Goal: Task Accomplishment & Management: Manage account settings

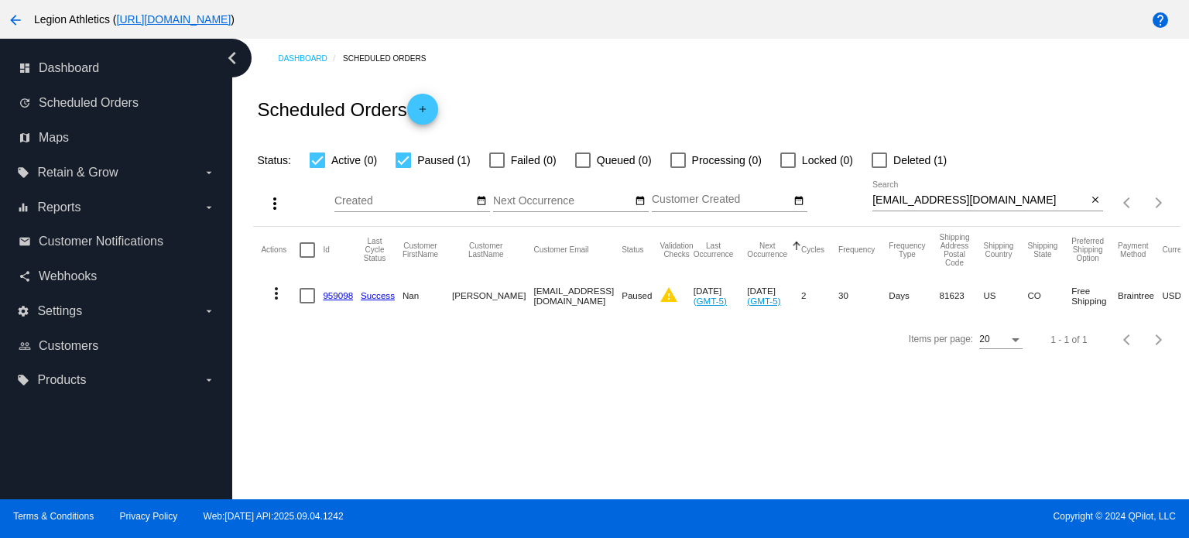
click at [951, 196] on input "dnkelly@sopris.net" at bounding box center [979, 200] width 214 height 12
paste input "[EMAIL_ADDRESS][DOMAIN_NAME]"
type input "[EMAIL_ADDRESS][DOMAIN_NAME]"
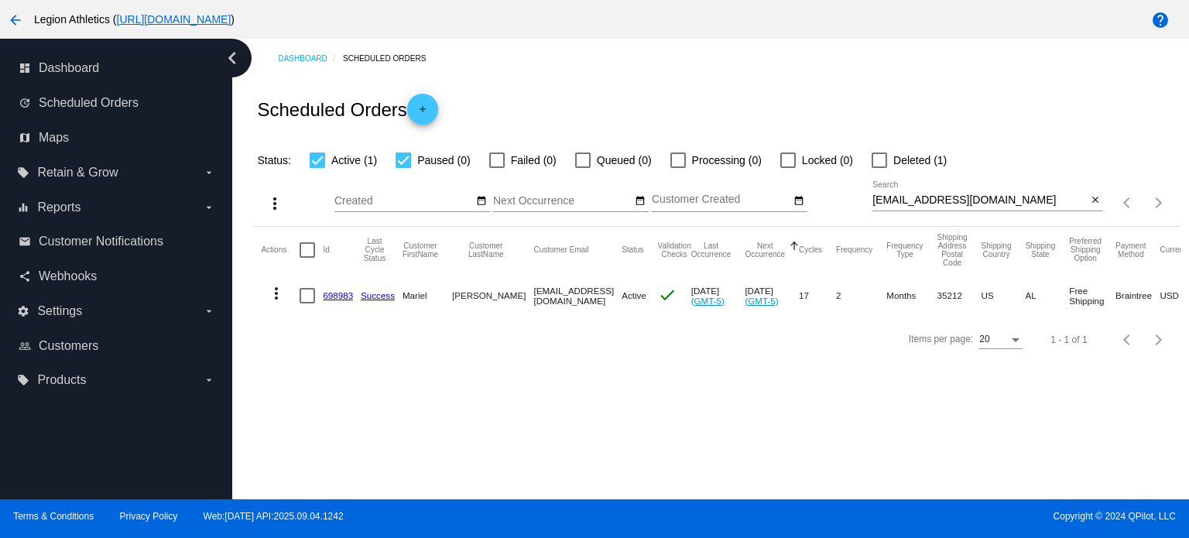
click at [332, 296] on link "698983" at bounding box center [338, 295] width 30 height 10
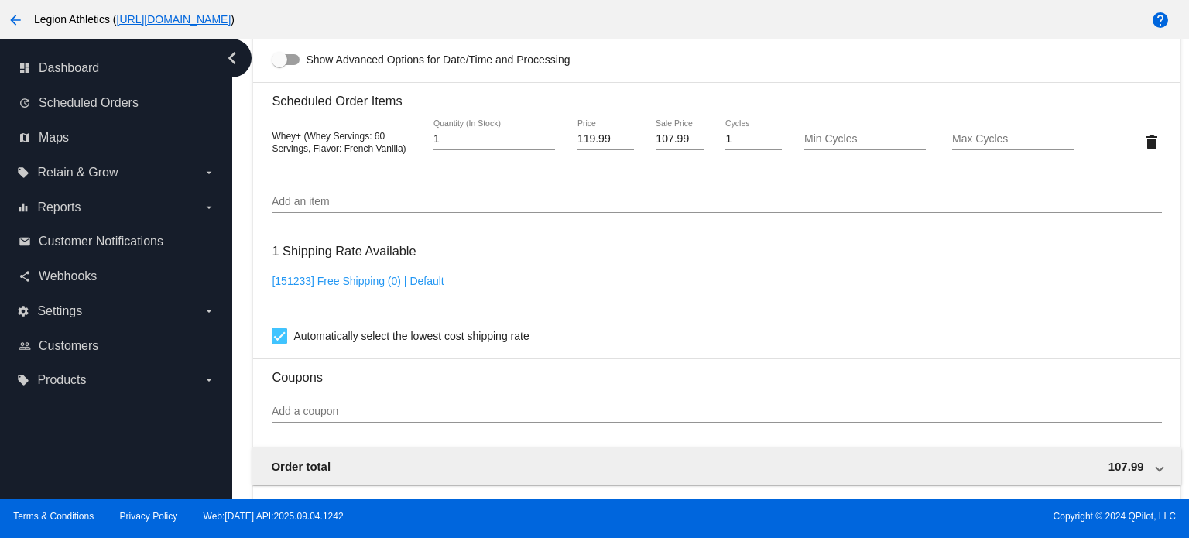
scroll to position [1459, 0]
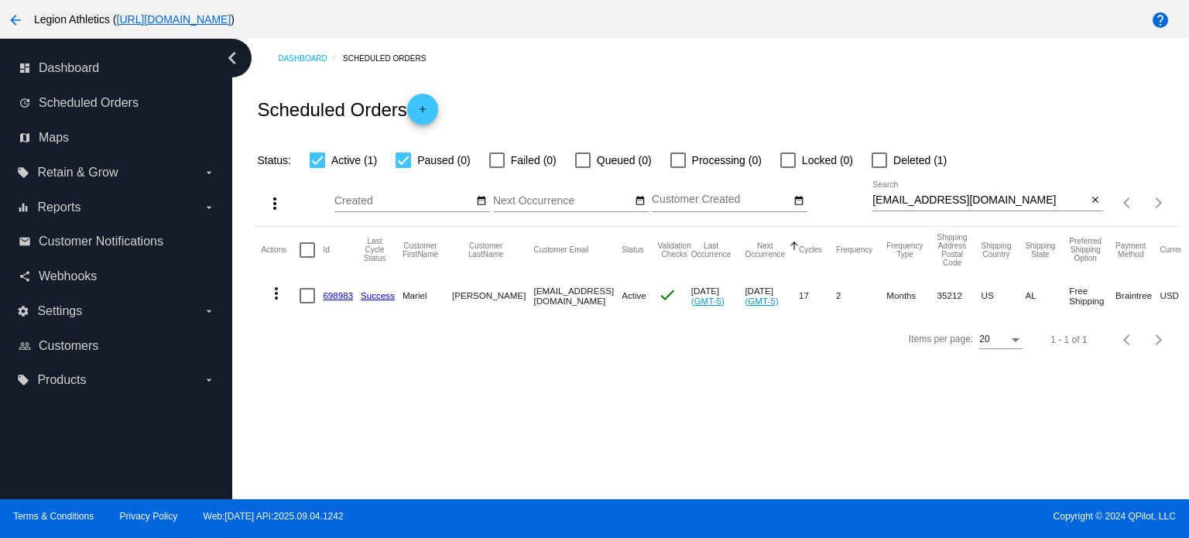
click at [964, 197] on input "[EMAIL_ADDRESS][DOMAIN_NAME]" at bounding box center [979, 200] width 214 height 12
paste input "awalkerwr"
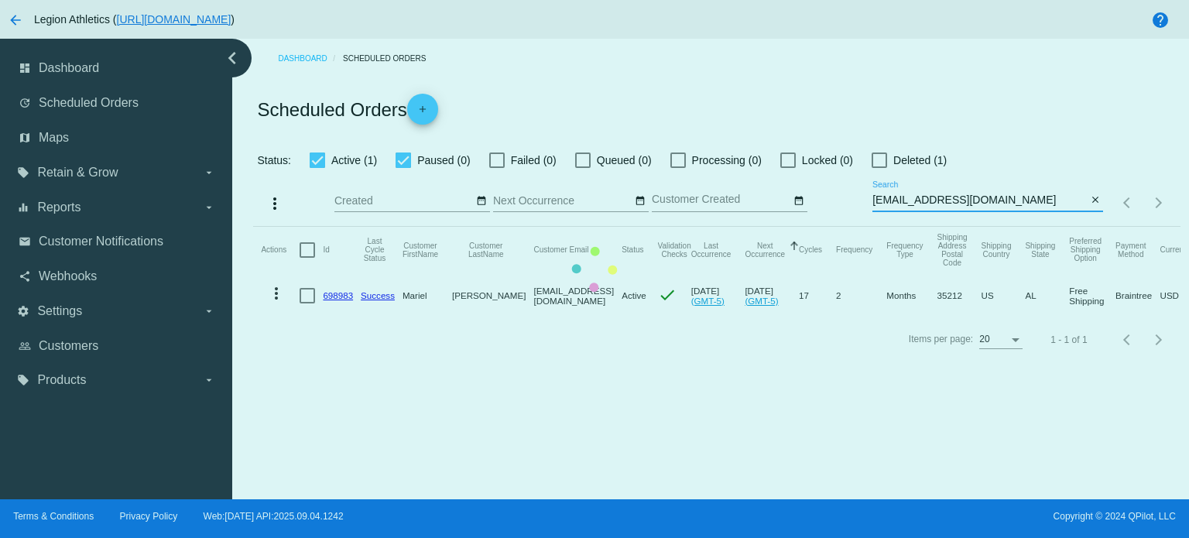
type input "[EMAIL_ADDRESS][DOMAIN_NAME]"
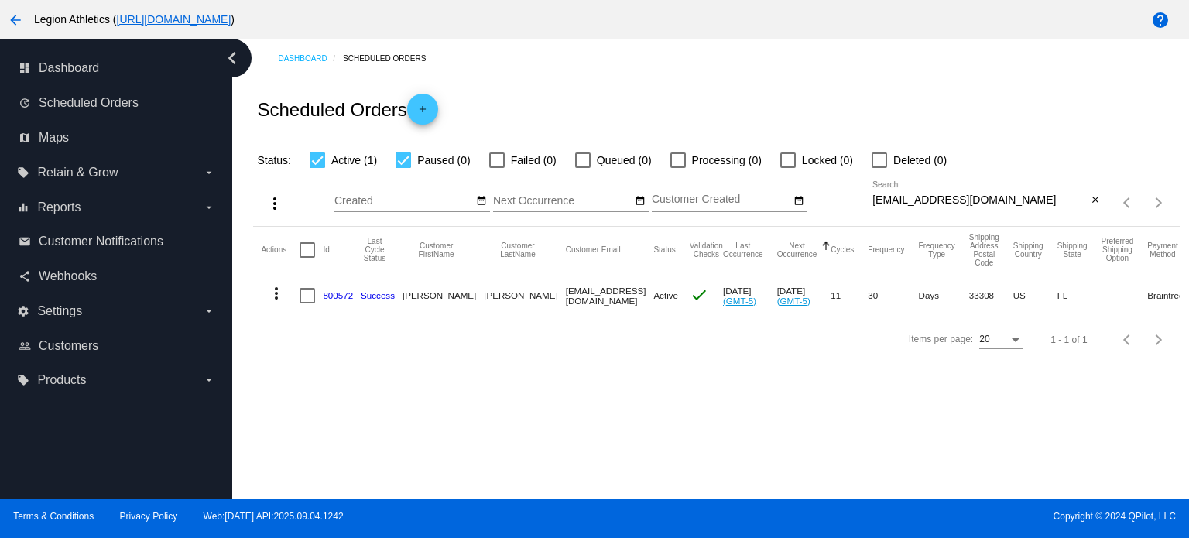
click at [341, 299] on link "800572" at bounding box center [338, 295] width 30 height 10
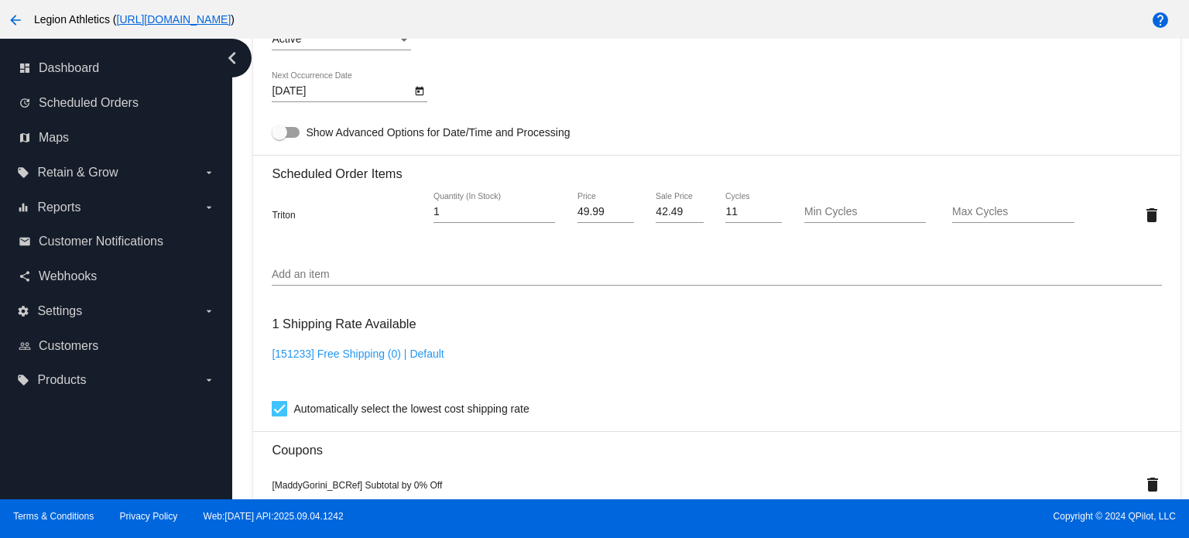
scroll to position [848, 0]
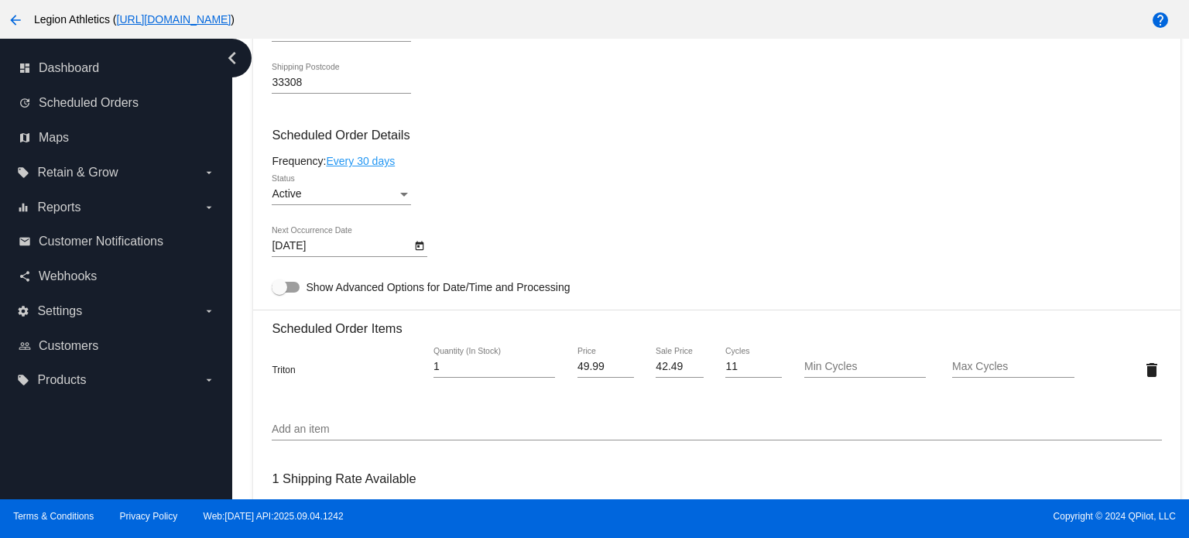
click at [304, 185] on div "Active Status" at bounding box center [341, 190] width 139 height 30
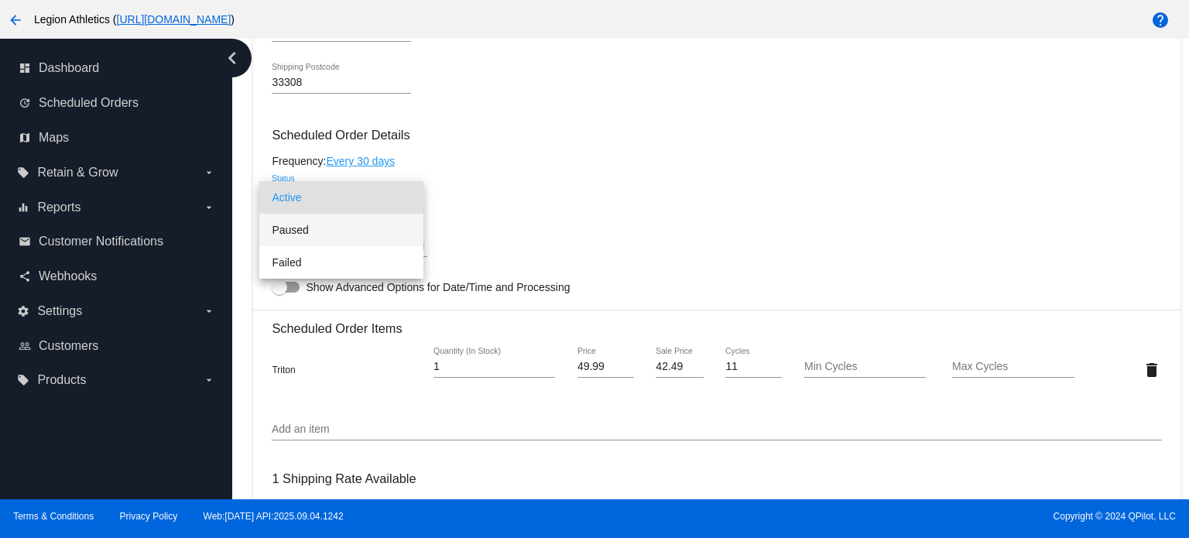
click at [302, 240] on span "Paused" at bounding box center [341, 230] width 139 height 33
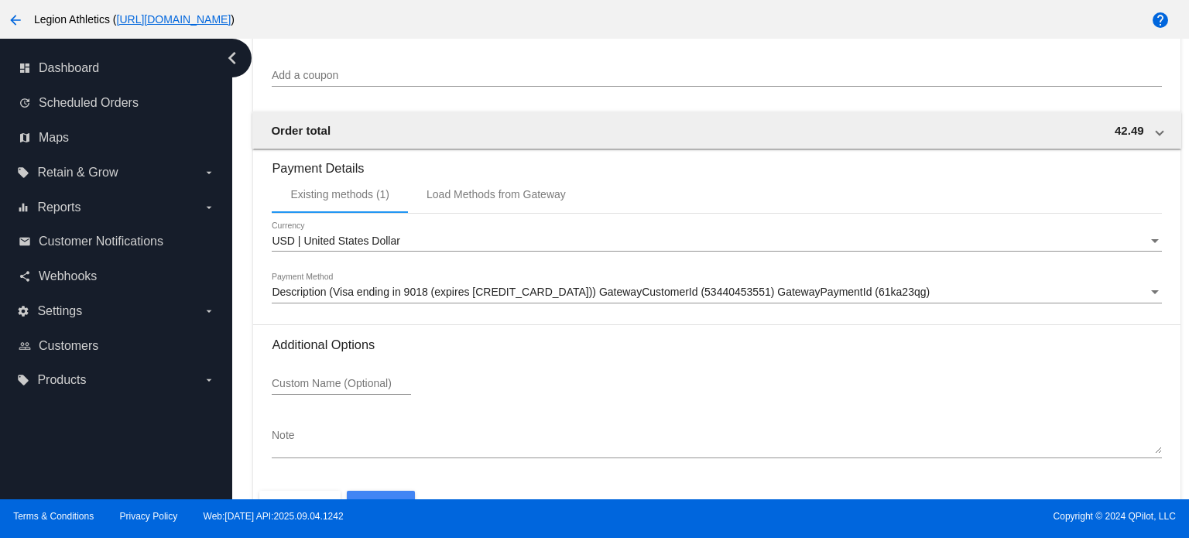
scroll to position [1514, 0]
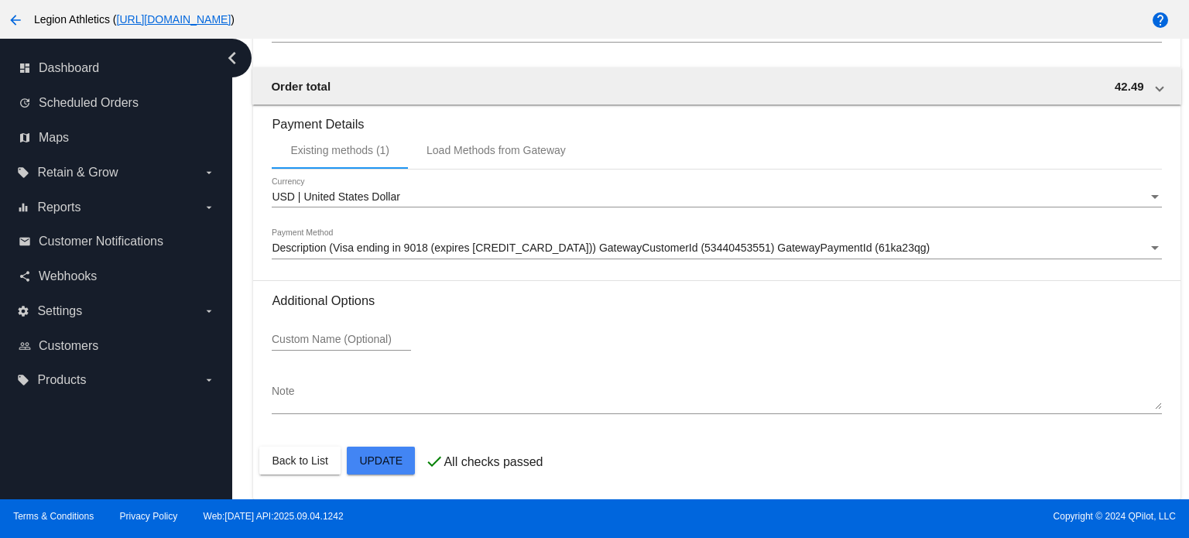
click at [396, 476] on mat-card-actions "Back to List Update" at bounding box center [716, 460] width 914 height 40
